Goal: Transaction & Acquisition: Register for event/course

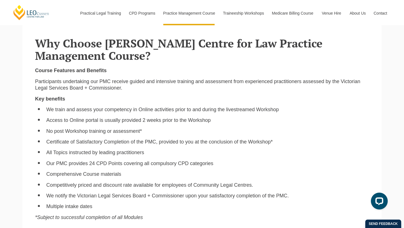
scroll to position [385, 0]
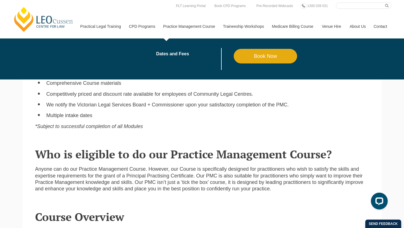
click at [252, 58] on link "Book Now" at bounding box center [266, 56] width 64 height 15
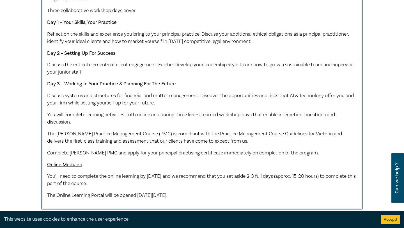
scroll to position [453, 0]
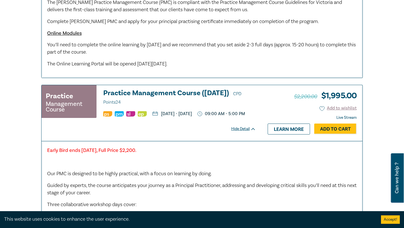
click at [136, 153] on strong "Early Bird ends [DATE], Full Price $2,200." at bounding box center [91, 150] width 89 height 6
click at [136, 153] on strong "Early Bird ends Friday 7 November 2025, Full Price $2,200." at bounding box center [91, 150] width 89 height 6
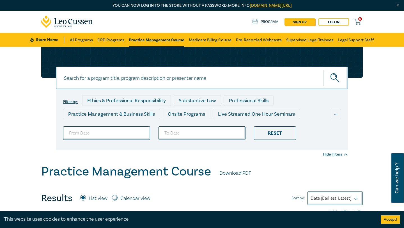
scroll to position [145, 0]
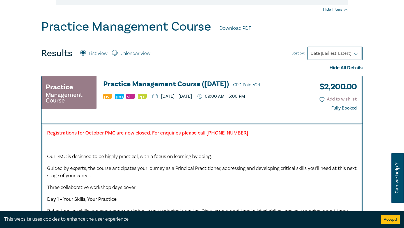
click at [135, 82] on h3 "Practice Management Course (October 2025) CPD Points 24" at bounding box center [203, 84] width 200 height 8
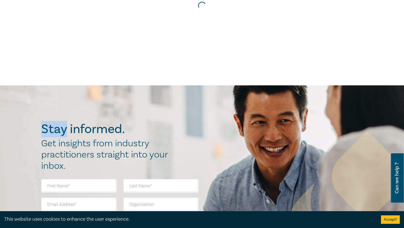
click at [135, 82] on div "You can now log in to the store without a password. More info leocussen.edu.au/…" at bounding box center [202, 177] width 404 height 597
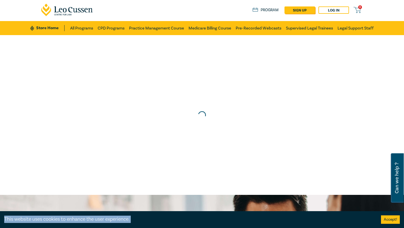
click at [135, 82] on div at bounding box center [201, 114] width 409 height 165
